Goal: Task Accomplishment & Management: Manage account settings

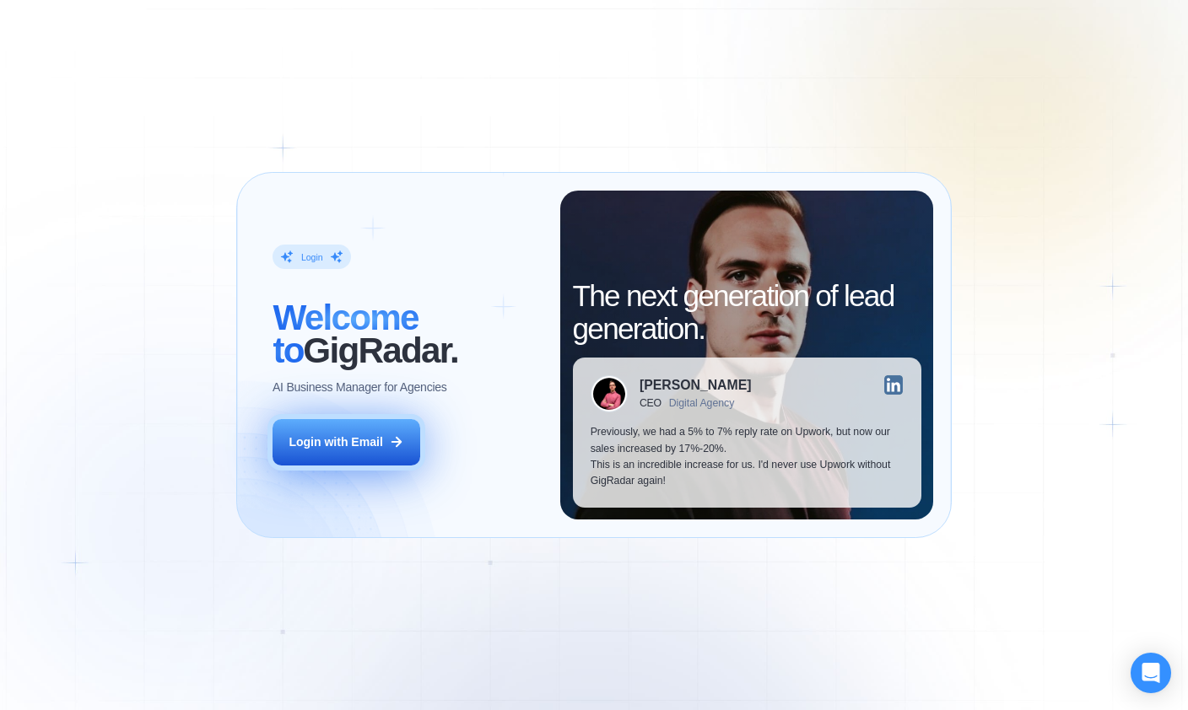
click at [297, 445] on div "Login with Email" at bounding box center [336, 443] width 94 height 16
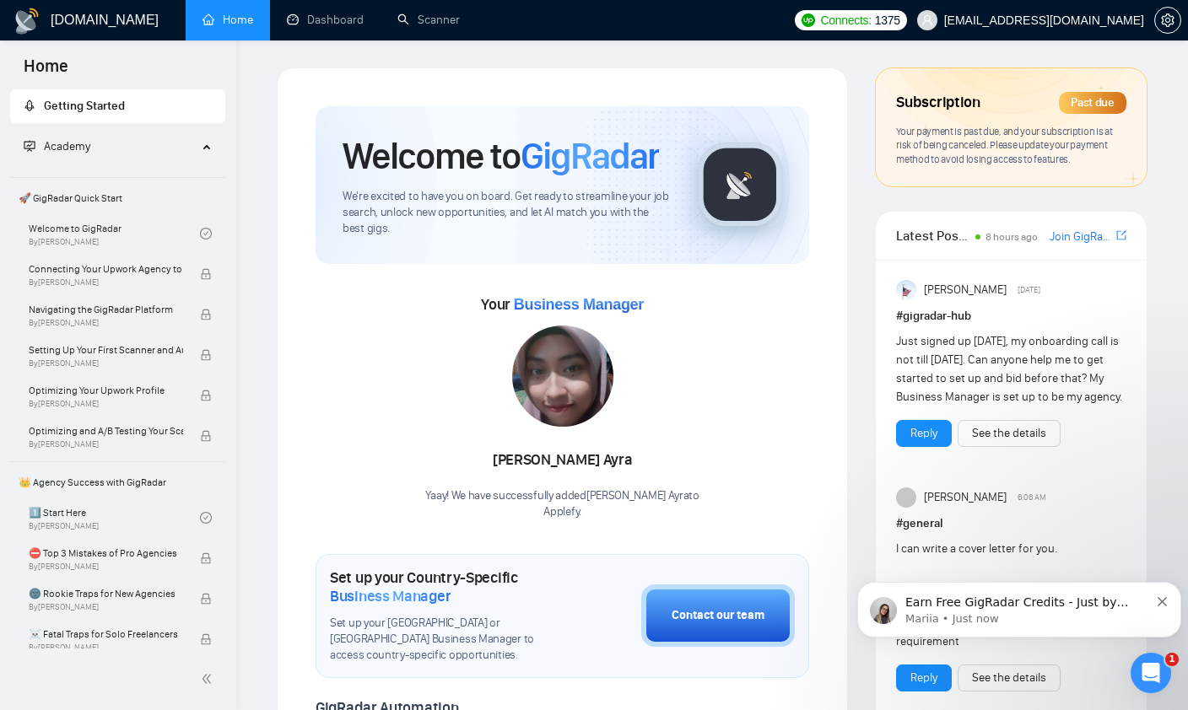
click at [1101, 107] on div "Past due" at bounding box center [1093, 103] width 68 height 22
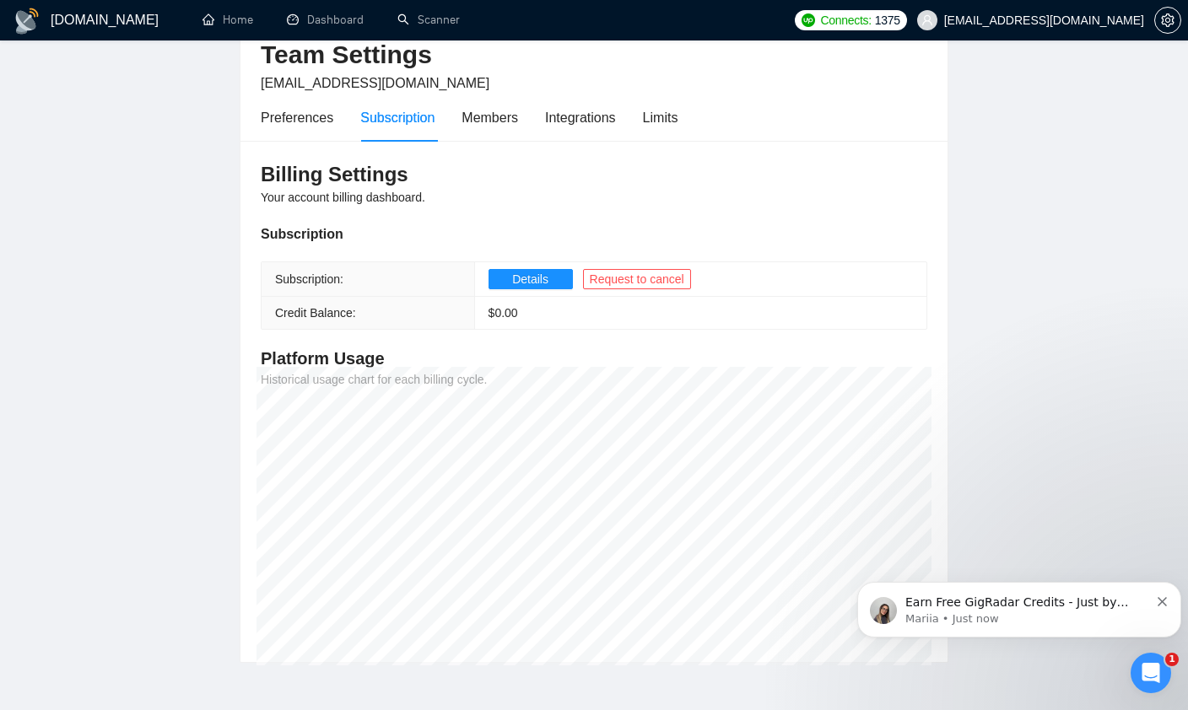
scroll to position [50, 0]
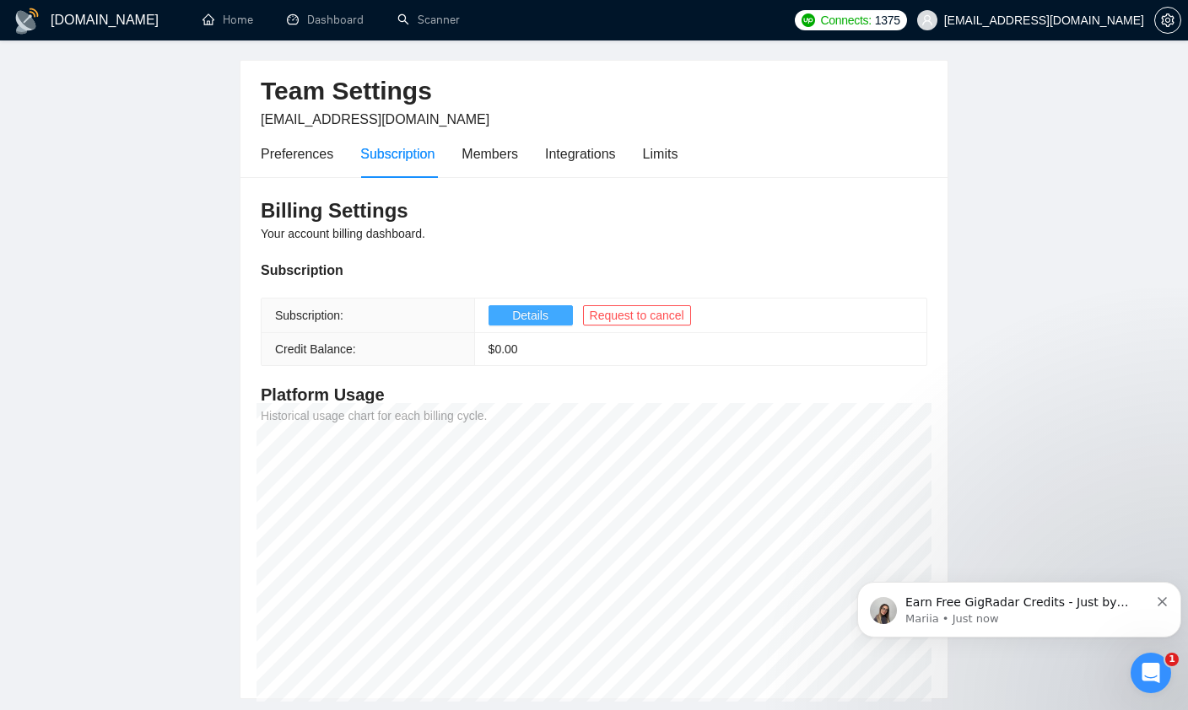
click at [535, 315] on span "Details" at bounding box center [530, 315] width 36 height 19
